Goal: Task Accomplishment & Management: Use online tool/utility

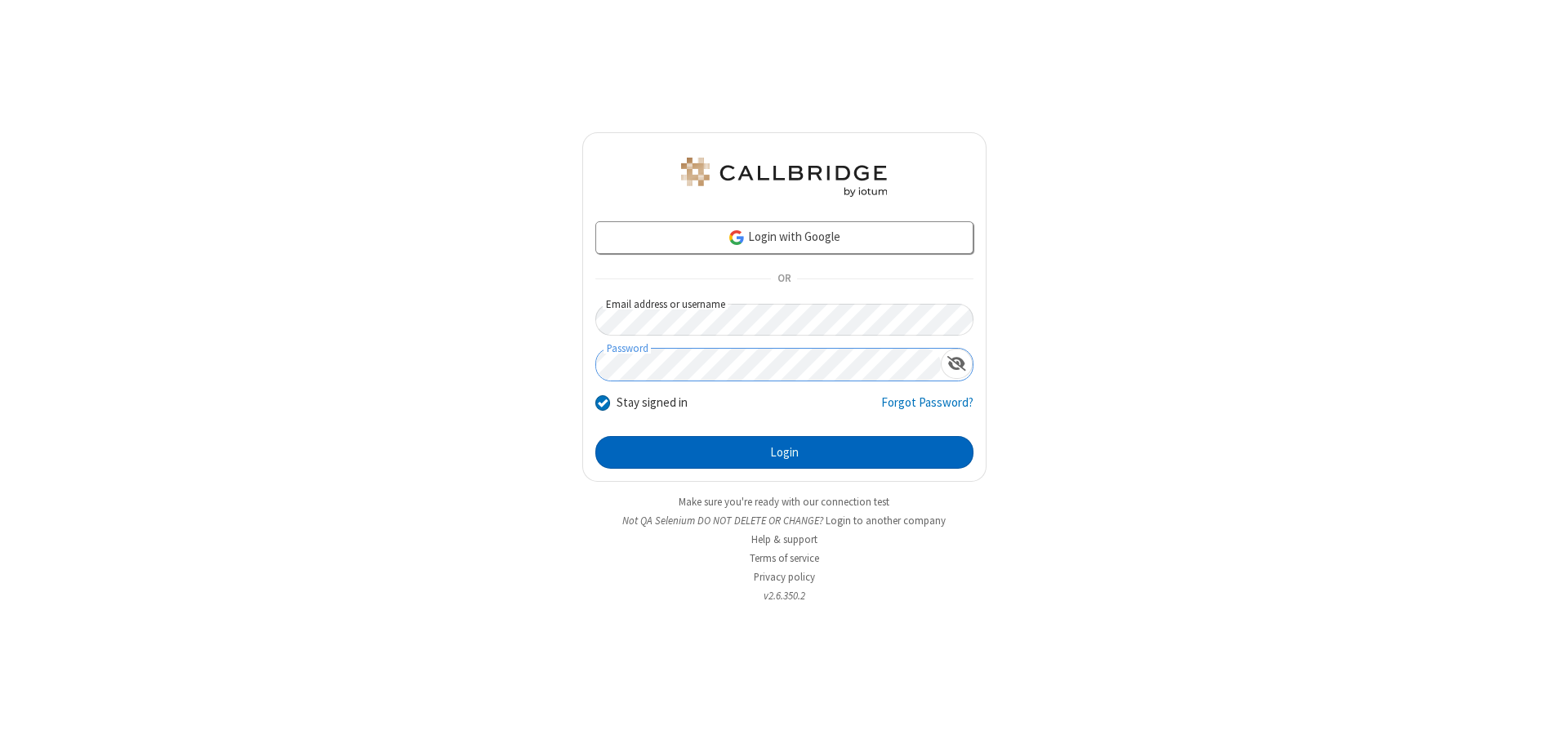
click at [784, 452] on button "Login" at bounding box center [784, 452] width 378 height 32
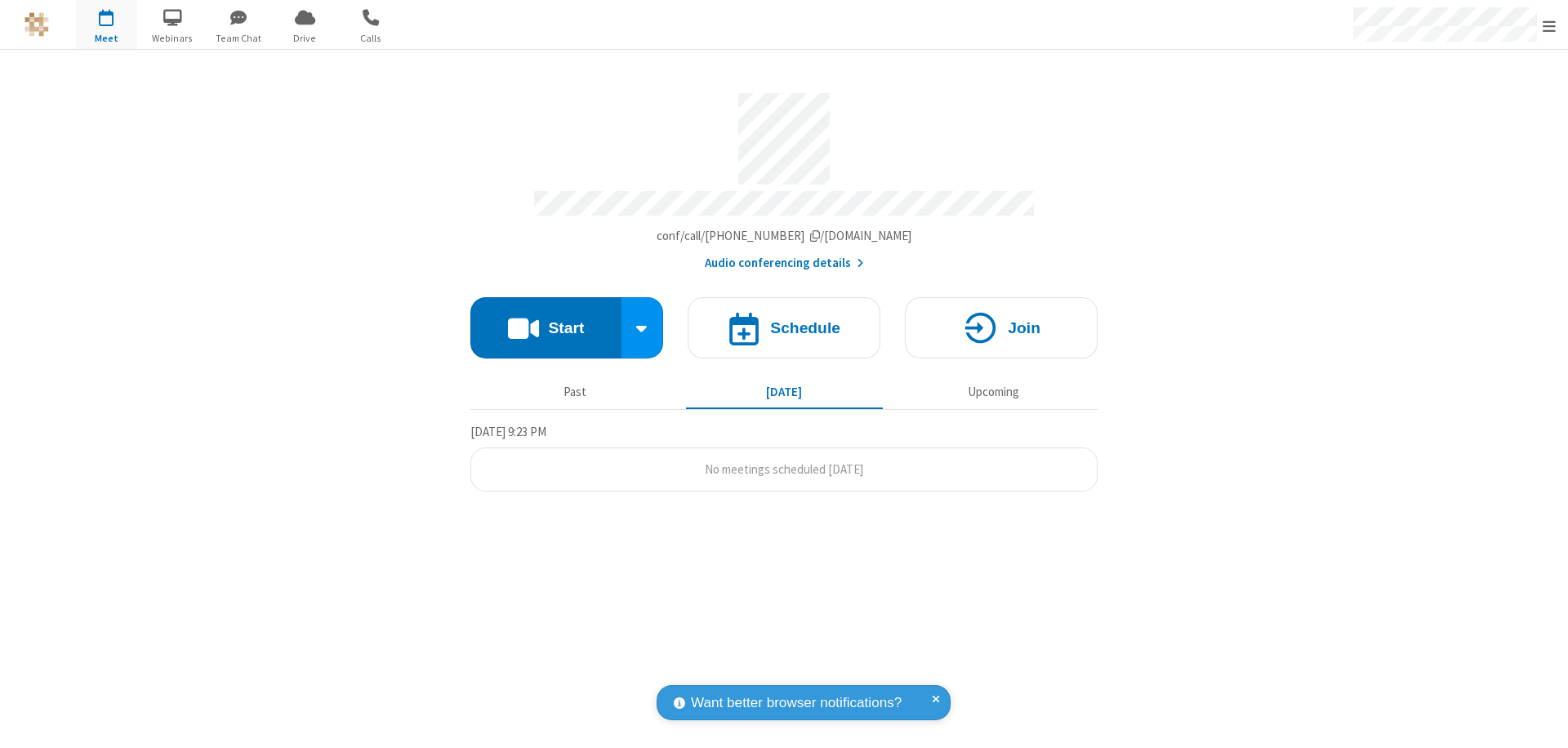
click at [545, 320] on button "Start" at bounding box center [546, 327] width 151 height 61
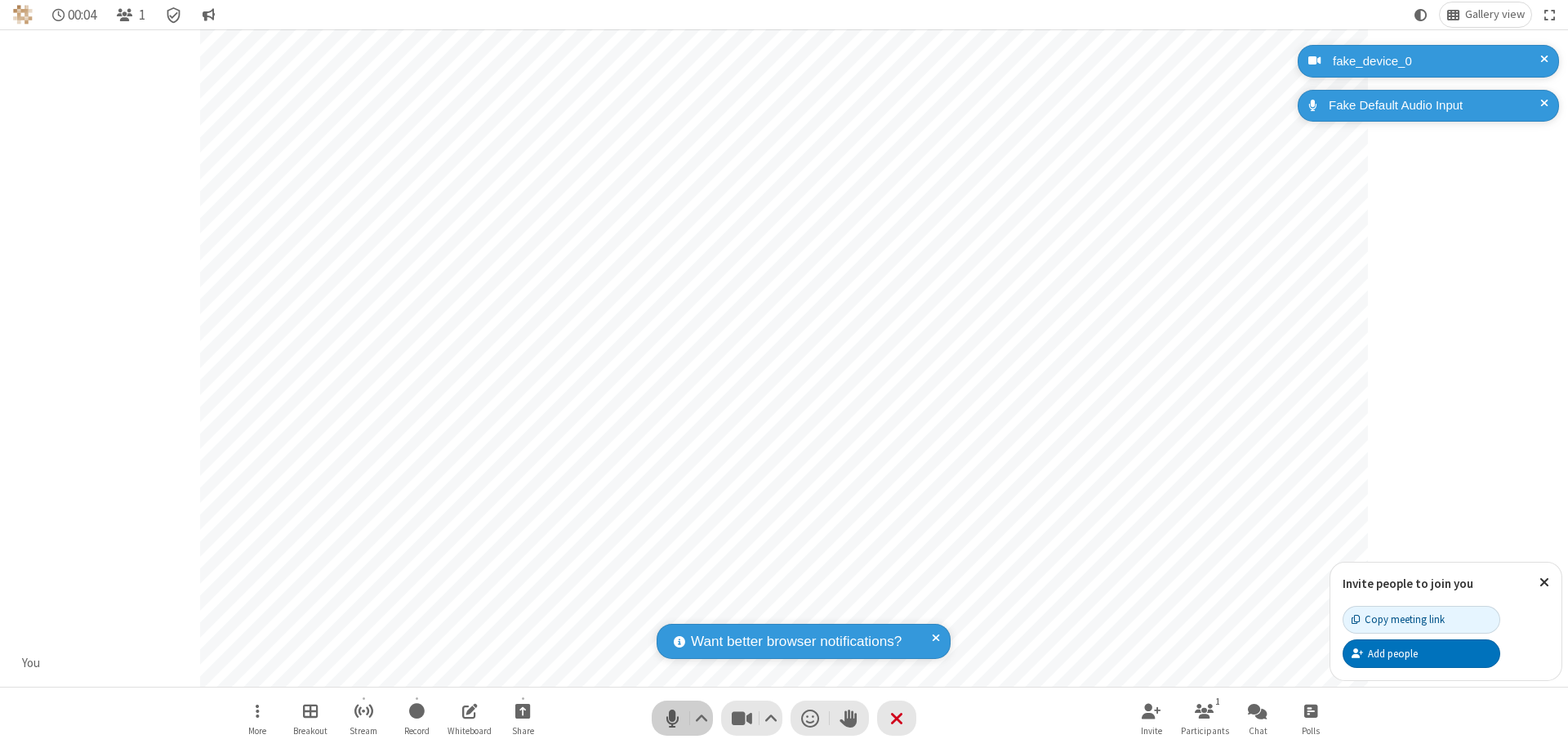
click at [672, 718] on span "Mute (⌘+Shift+A)" at bounding box center [672, 718] width 25 height 24
click at [672, 718] on span "Unmute (⌘+Shift+A)" at bounding box center [672, 718] width 25 height 24
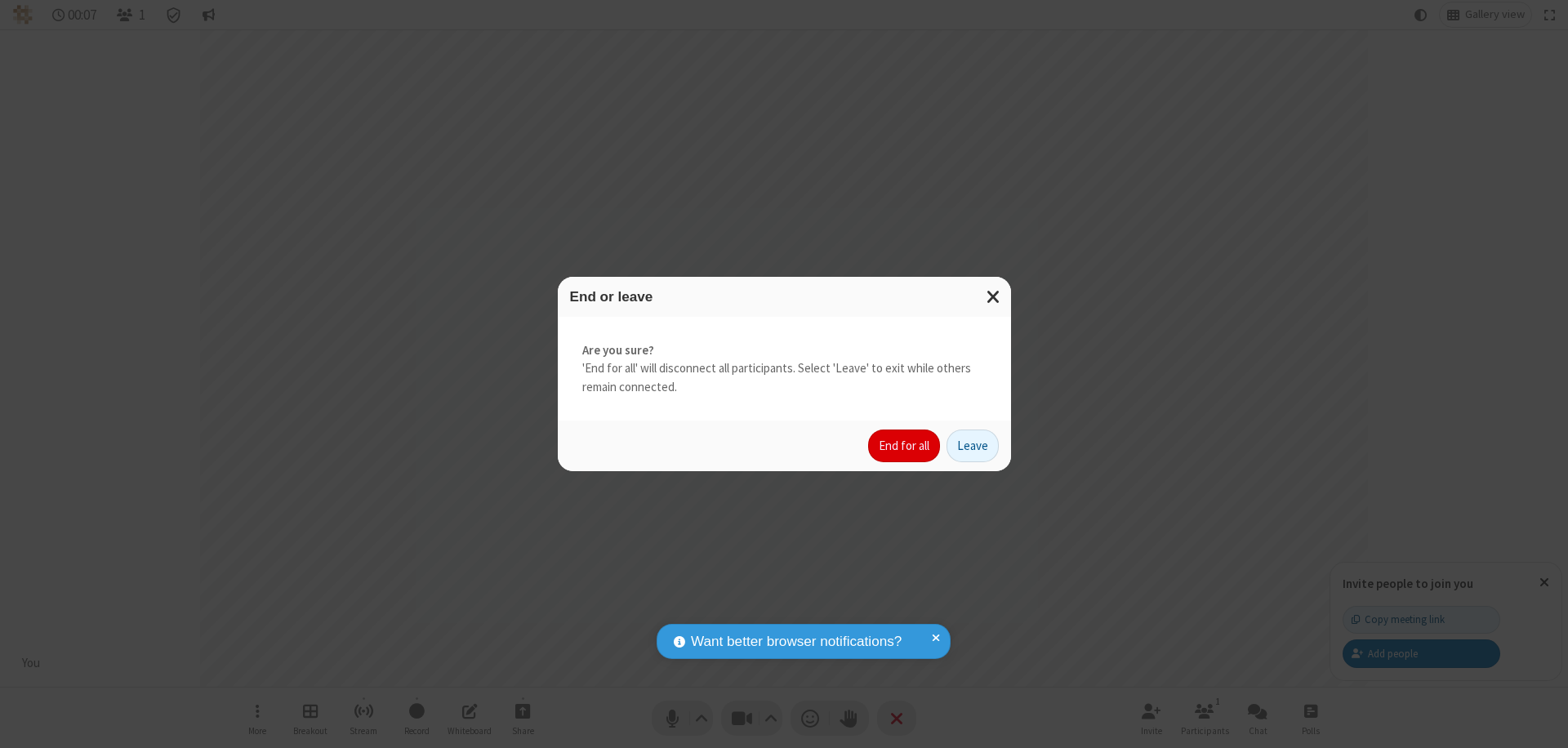
click at [905, 445] on button "End for all" at bounding box center [904, 445] width 72 height 32
